Goal: Information Seeking & Learning: Learn about a topic

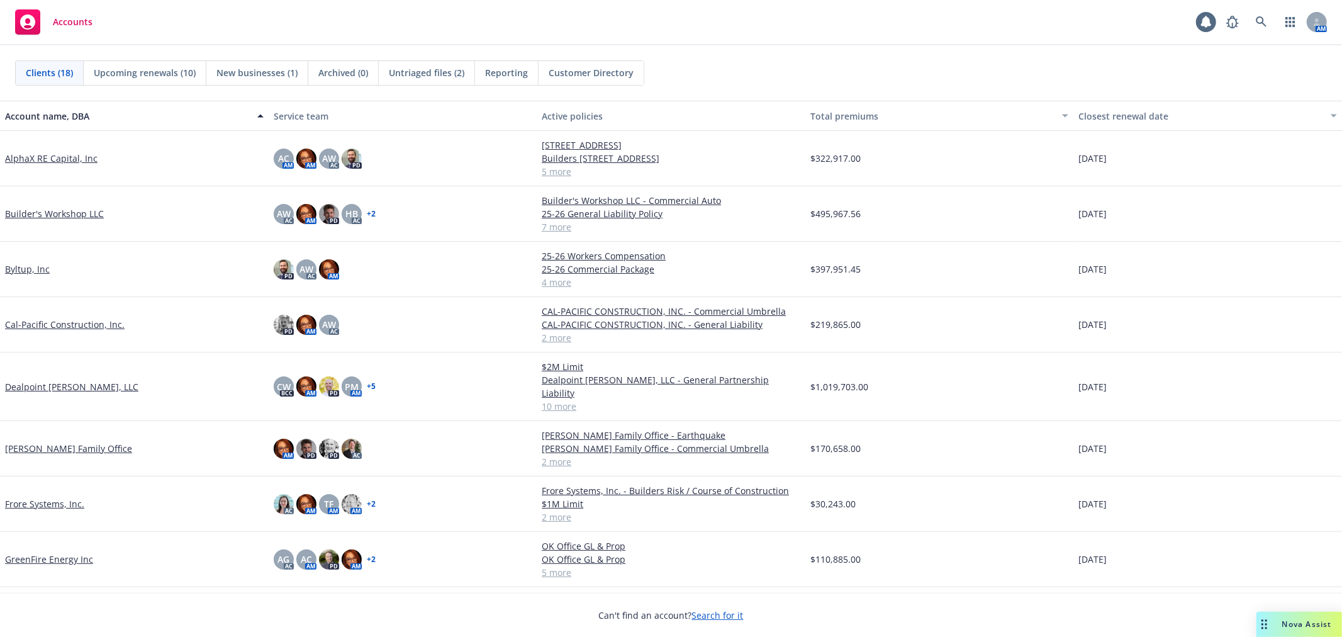
click at [62, 553] on link "GreenFire Energy Inc" at bounding box center [49, 559] width 88 height 13
